Goal: Find specific page/section: Find specific page/section

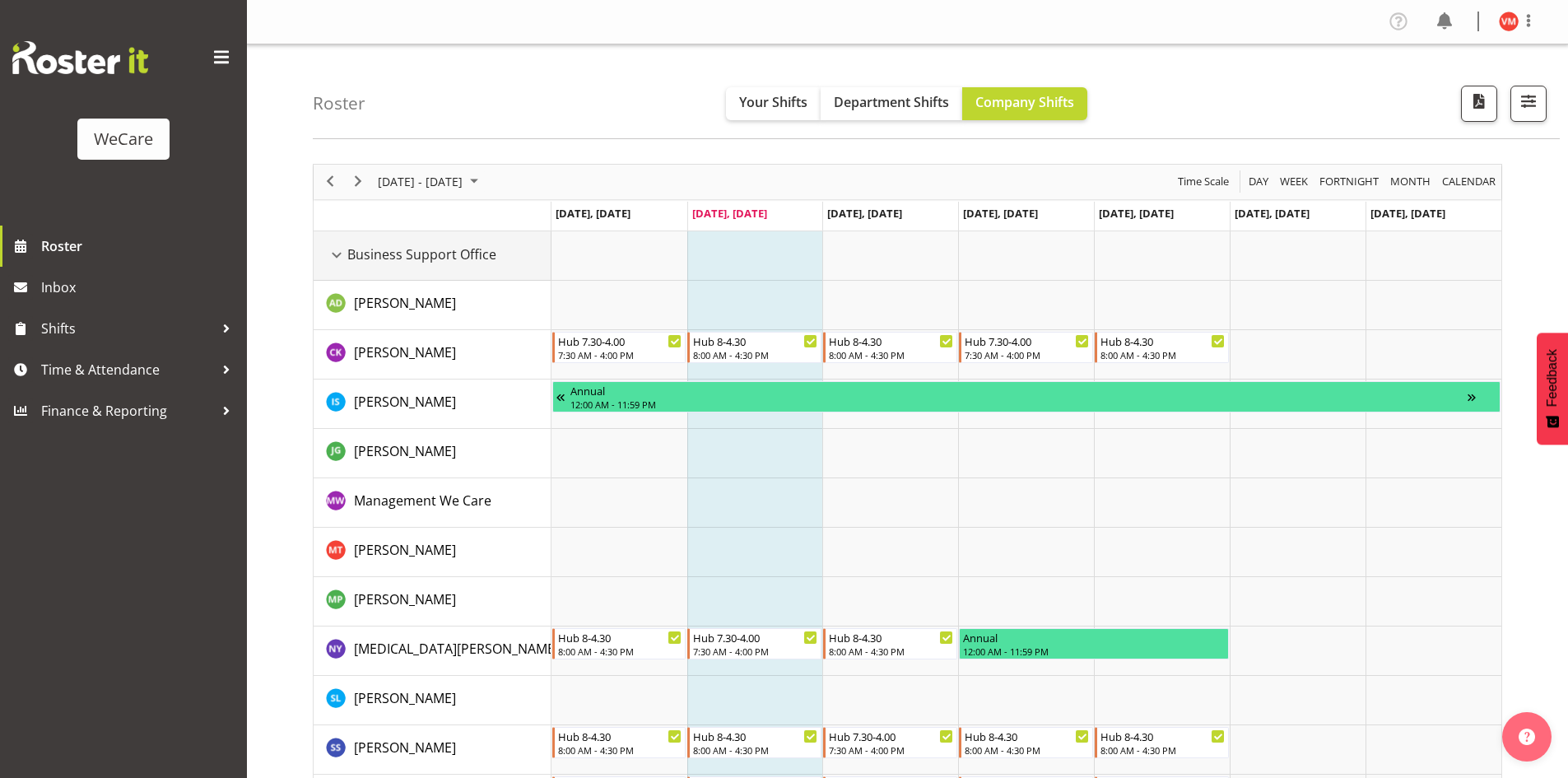
click at [336, 257] on div "Business Support Office resource" at bounding box center [336, 255] width 21 height 21
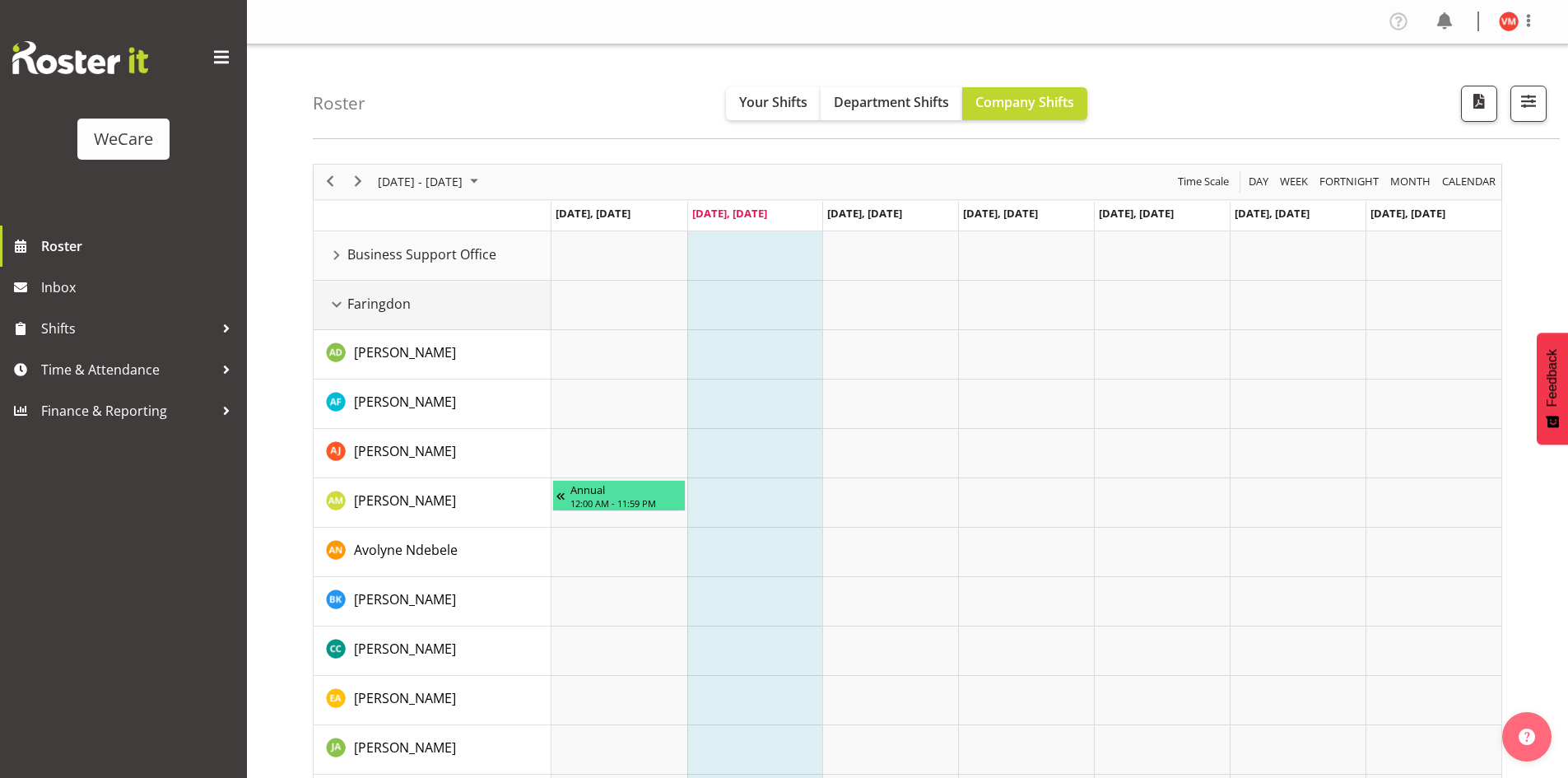
click at [335, 307] on div "Faringdon resource" at bounding box center [336, 304] width 21 height 21
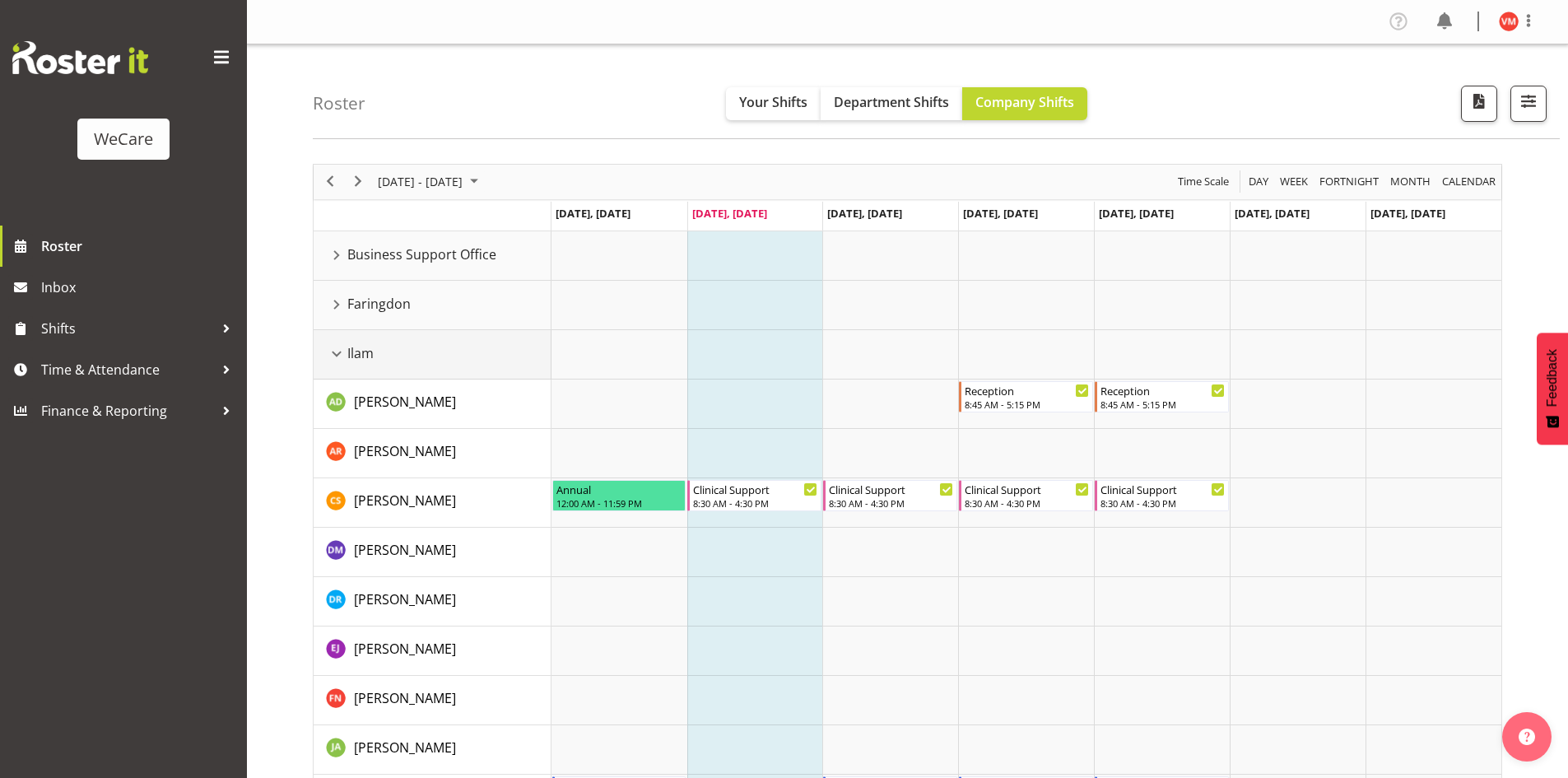
click at [332, 354] on div "Ilam resource" at bounding box center [336, 354] width 21 height 21
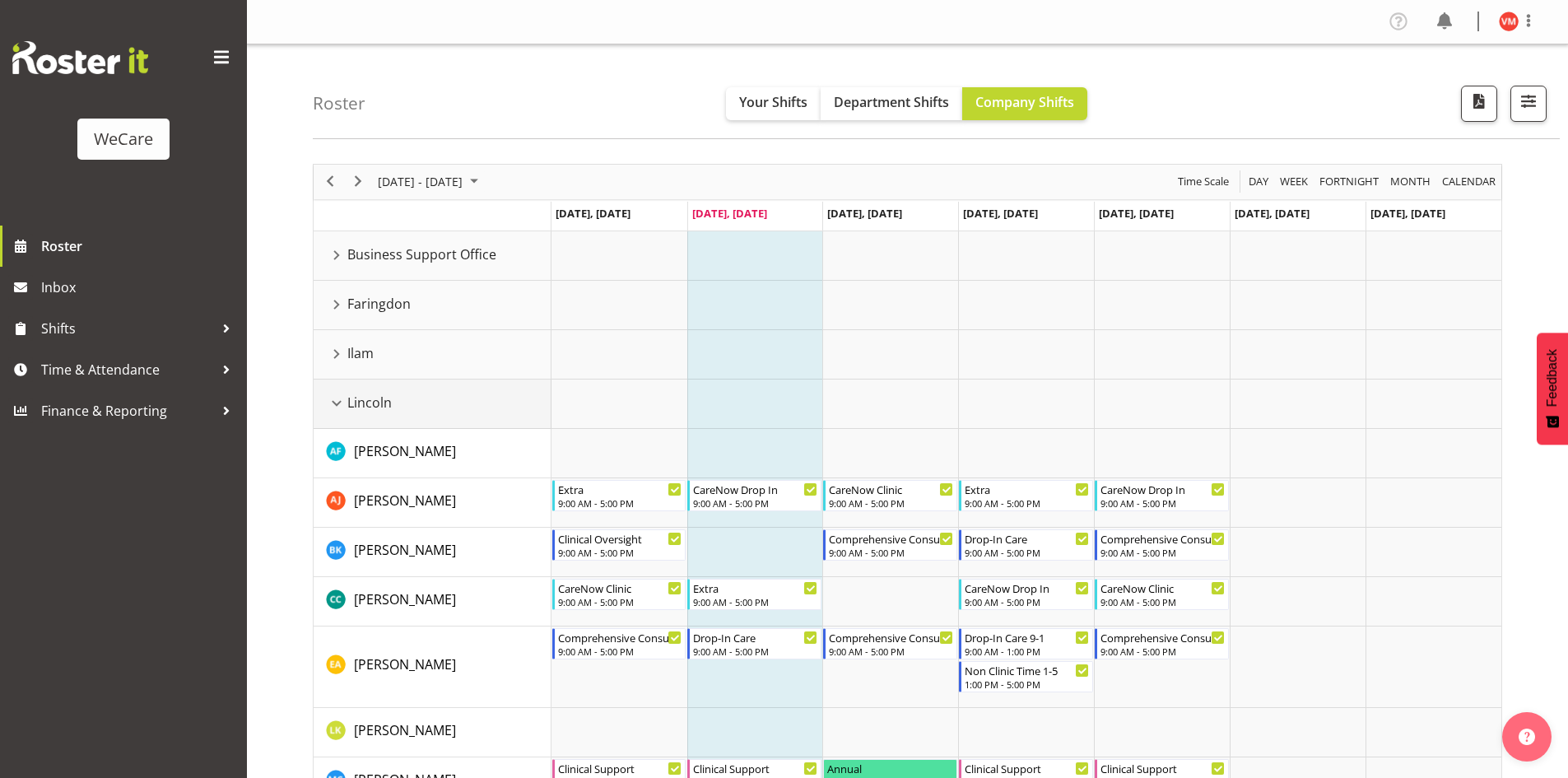
click at [338, 404] on div "Lincoln resource" at bounding box center [336, 403] width 21 height 21
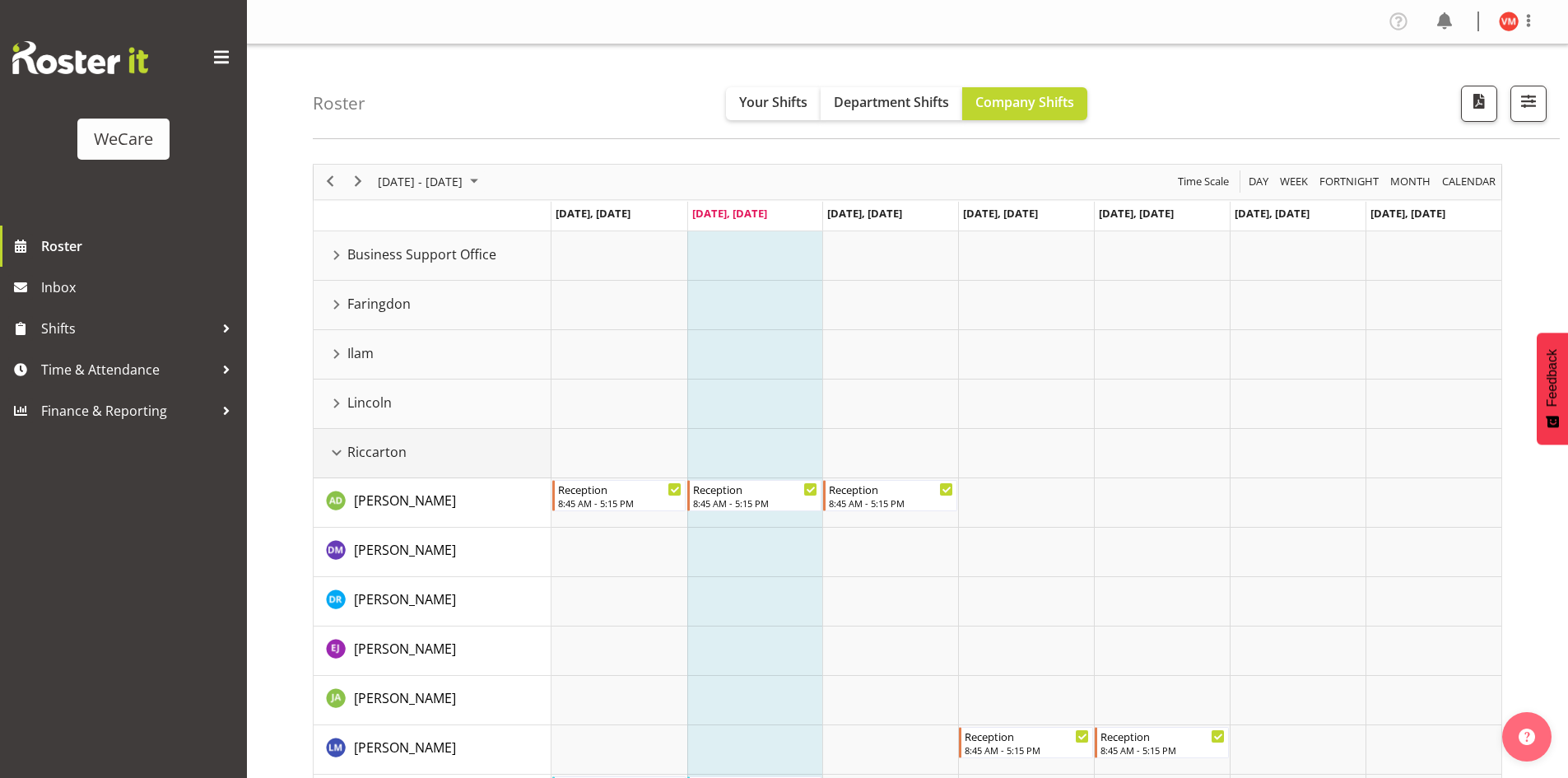
click at [339, 449] on div "Riccarton resource" at bounding box center [336, 452] width 21 height 21
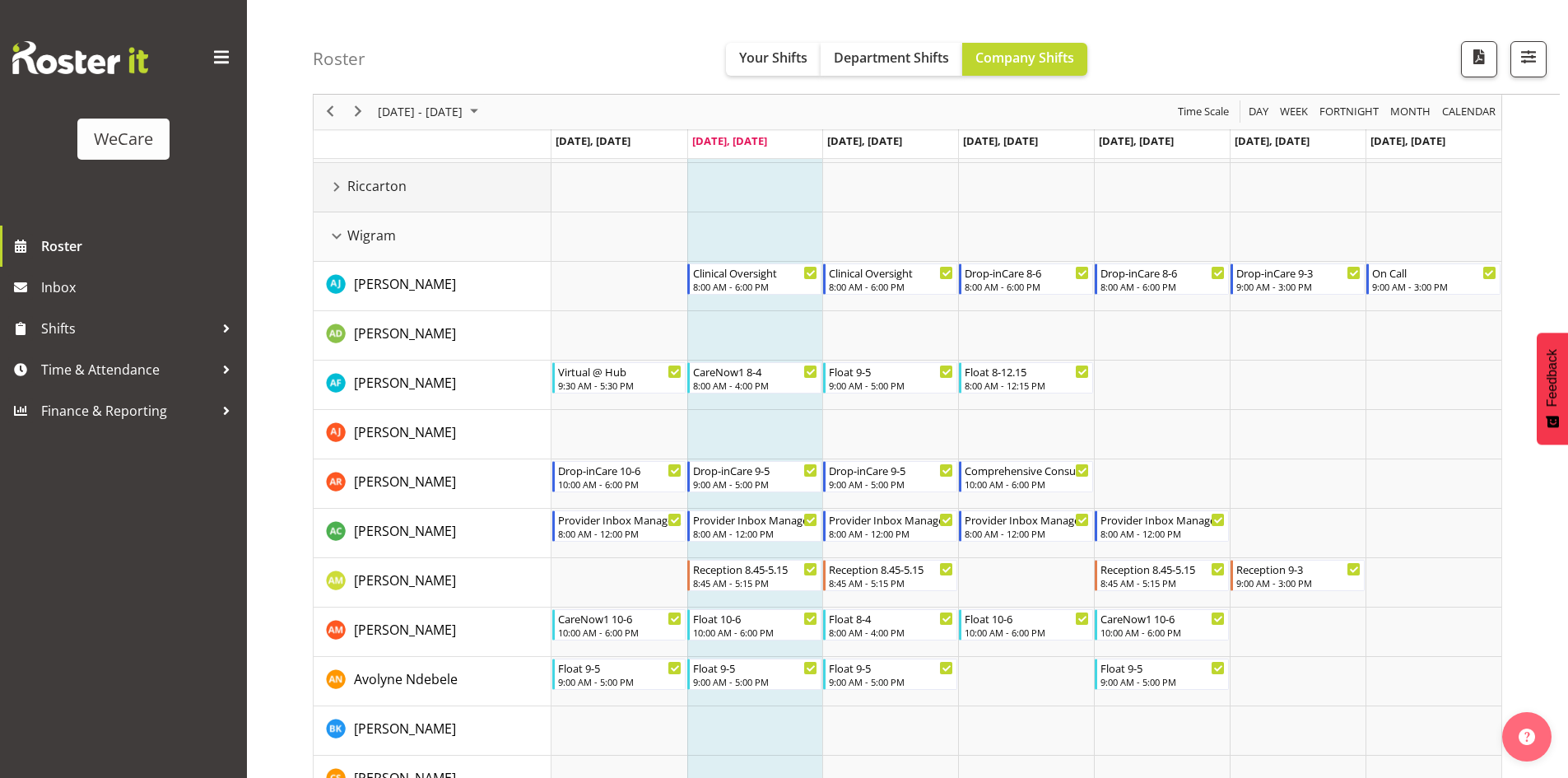
scroll to position [240, 0]
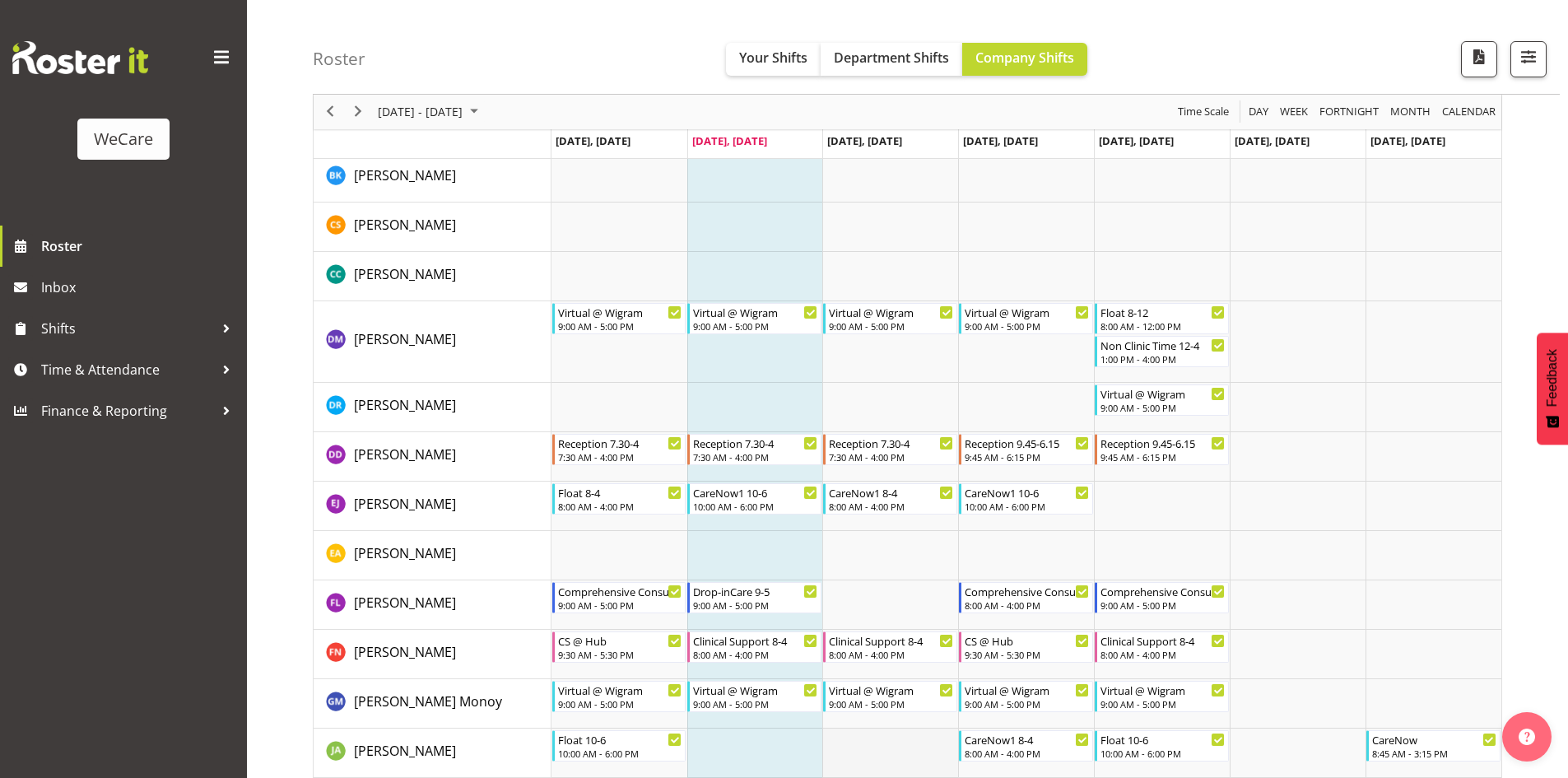
scroll to position [4995, 0]
